Goal: Transaction & Acquisition: Purchase product/service

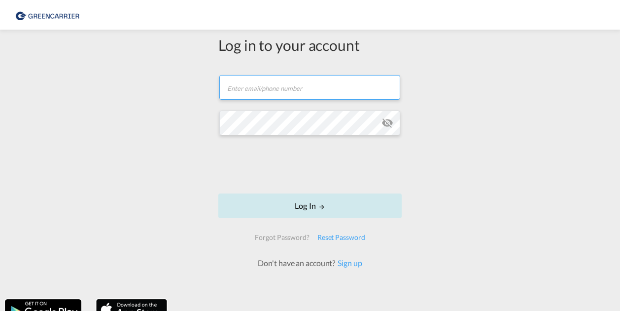
type input "[PERSON_NAME][EMAIL_ADDRESS][PERSON_NAME][DOMAIN_NAME]"
click at [307, 207] on button "Log In" at bounding box center [309, 205] width 183 height 25
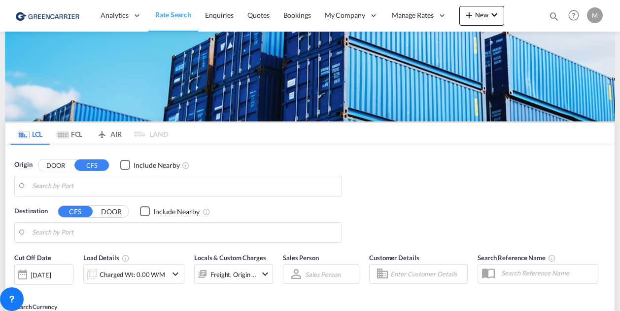
type input "Haiphong, VNHPH"
type input "[GEOGRAPHIC_DATA] ([GEOGRAPHIC_DATA]), CZPRG"
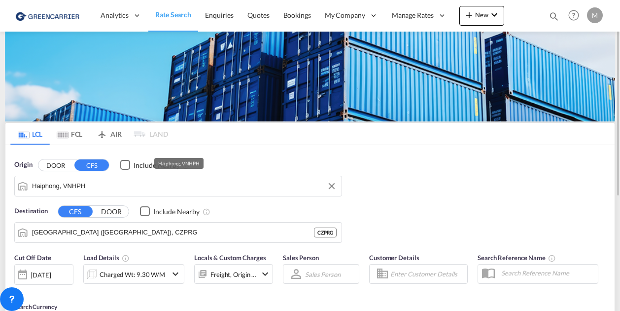
click at [103, 190] on input "Haiphong, VNHPH" at bounding box center [184, 185] width 305 height 15
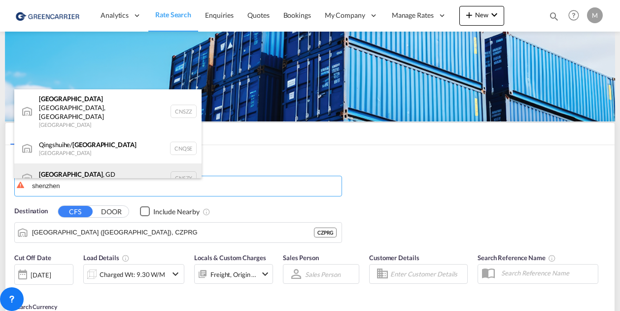
click at [90, 163] on div "[GEOGRAPHIC_DATA] , GD [GEOGRAPHIC_DATA] CNSZX" at bounding box center [107, 178] width 187 height 30
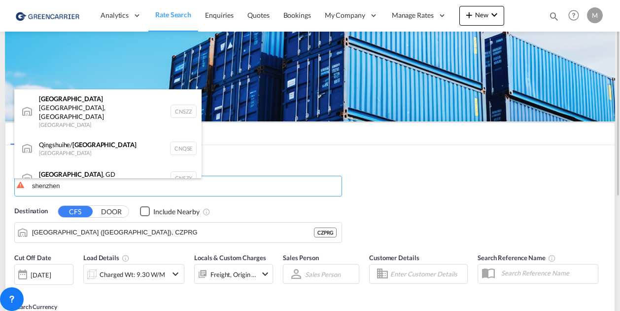
type input "[GEOGRAPHIC_DATA], GD, CNSZX"
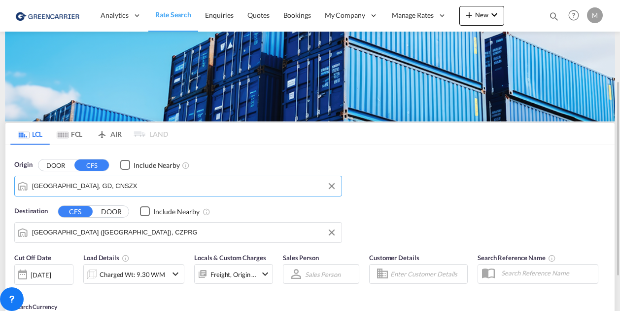
scroll to position [49, 0]
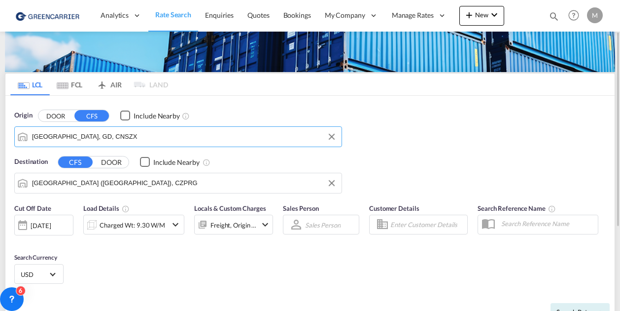
click at [154, 186] on input "[GEOGRAPHIC_DATA] ([GEOGRAPHIC_DATA]), CZPRG" at bounding box center [184, 183] width 305 height 15
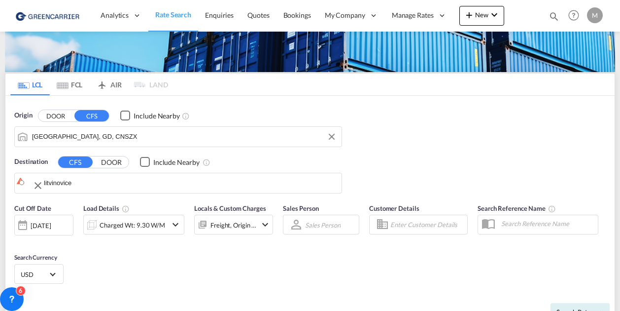
click at [98, 184] on input "litvinovice" at bounding box center [190, 183] width 293 height 15
click at [107, 183] on input "litvinovice" at bounding box center [190, 183] width 293 height 15
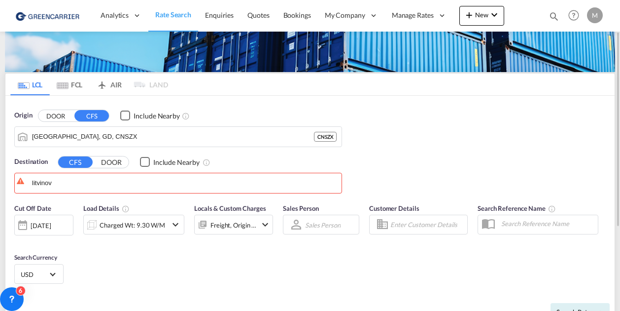
click at [109, 161] on button "DOOR" at bounding box center [111, 161] width 35 height 11
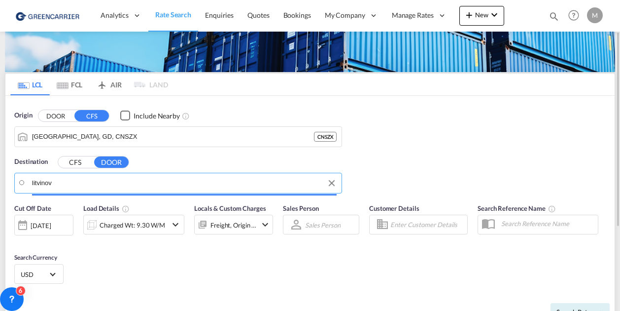
click at [98, 182] on input "litvinov" at bounding box center [184, 183] width 305 height 15
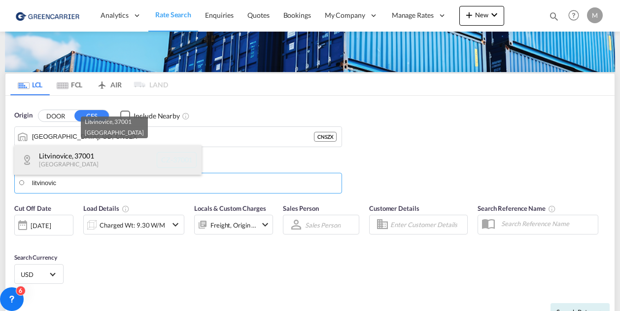
click at [83, 161] on div "Litvinovice , 37001 [GEOGRAPHIC_DATA] CZ-37001" at bounding box center [107, 160] width 187 height 30
type input "CZ-37001, Litvinovice"
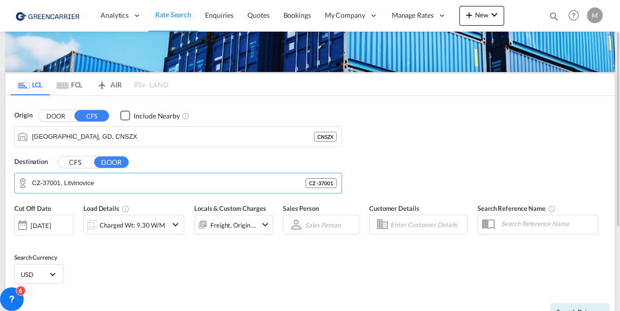
click at [51, 224] on div "[DATE]" at bounding box center [41, 225] width 20 height 9
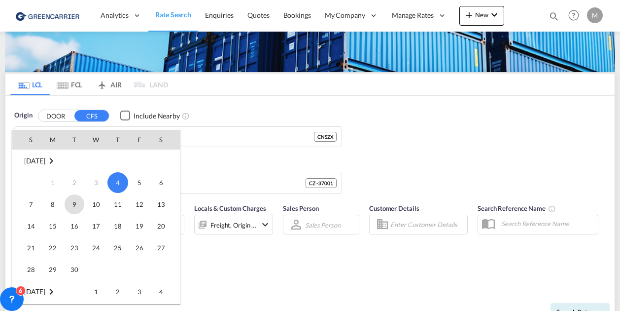
click at [79, 205] on span "9" at bounding box center [75, 204] width 20 height 20
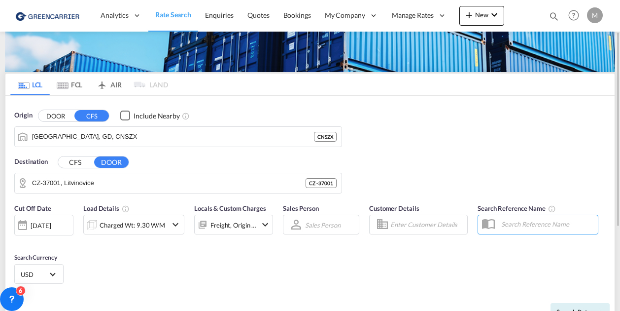
click at [98, 226] on div at bounding box center [92, 224] width 16 height 20
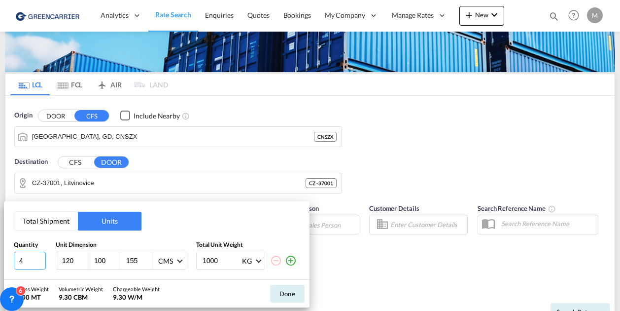
click at [43, 261] on input "4" at bounding box center [30, 260] width 32 height 18
click at [42, 261] on input "3" at bounding box center [30, 260] width 32 height 18
click at [42, 261] on input "2" at bounding box center [30, 260] width 32 height 18
type input "1"
click at [42, 261] on input "1" at bounding box center [30, 260] width 32 height 18
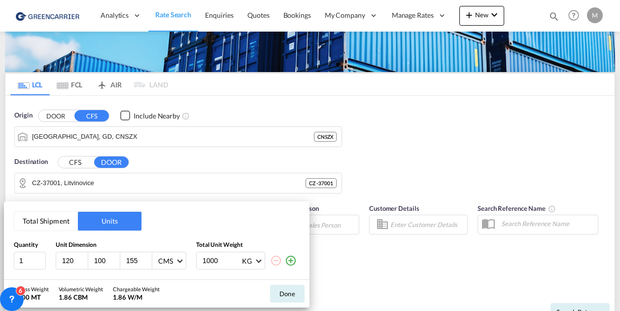
click at [214, 260] on input "1000" at bounding box center [221, 260] width 39 height 17
type input "300"
click at [69, 259] on input "120" at bounding box center [74, 260] width 27 height 9
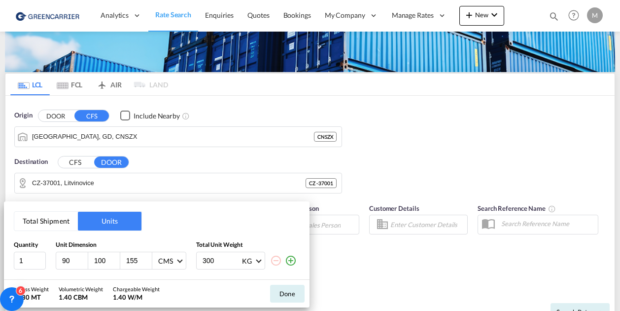
type input "90"
click at [128, 262] on input "155" at bounding box center [138, 260] width 27 height 9
type input "120"
click at [292, 298] on button "Done" at bounding box center [287, 294] width 35 height 18
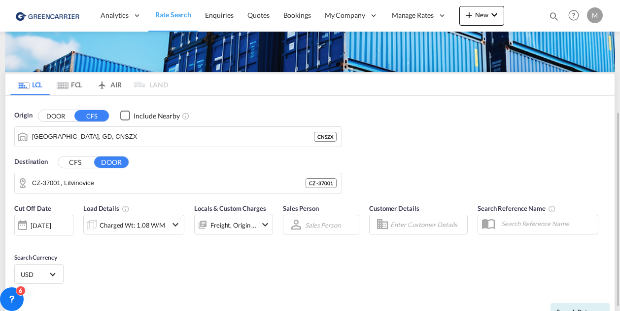
scroll to position [148, 0]
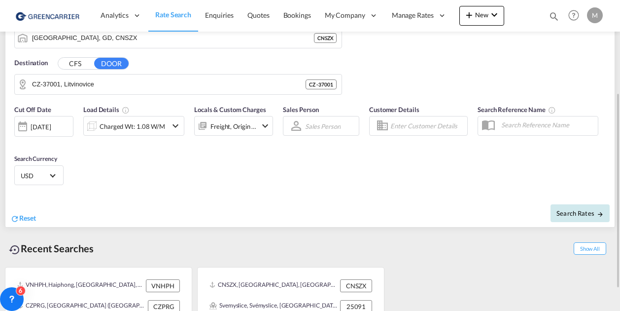
click at [569, 212] on span "Search Rates" at bounding box center [580, 213] width 47 height 8
type input "CNSZX to 37001 / [DATE]"
